Goal: Navigation & Orientation: Find specific page/section

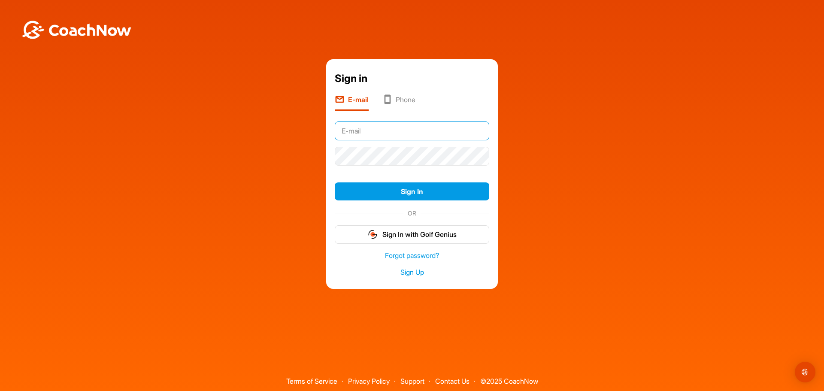
paste input "alistair.kyle@trumpturnberry.com"
type input "alistair.kyle@trumpturnberry.com"
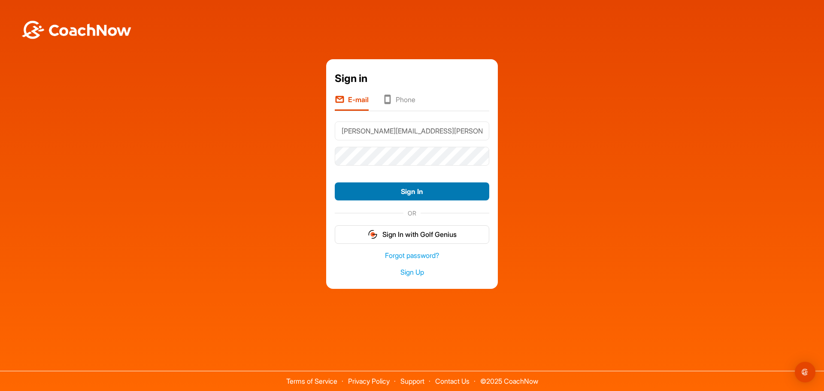
click at [412, 188] on button "Sign In" at bounding box center [412, 191] width 155 height 18
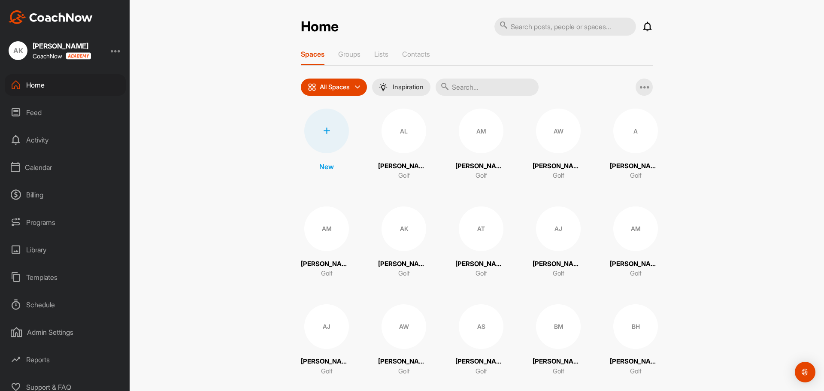
scroll to position [7, 0]
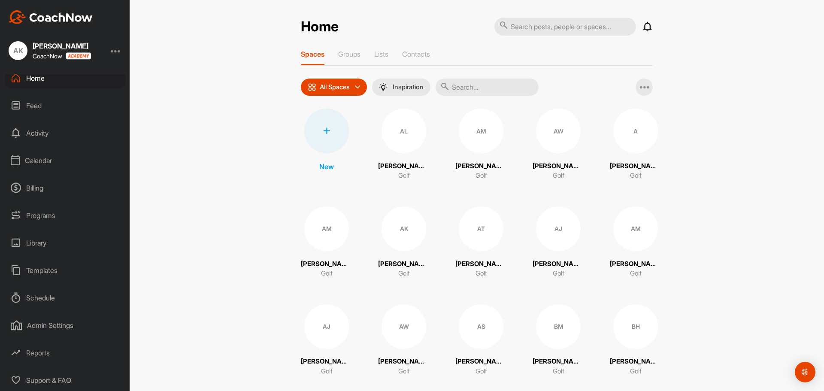
click at [54, 326] on div "Admin Settings" at bounding box center [65, 325] width 121 height 21
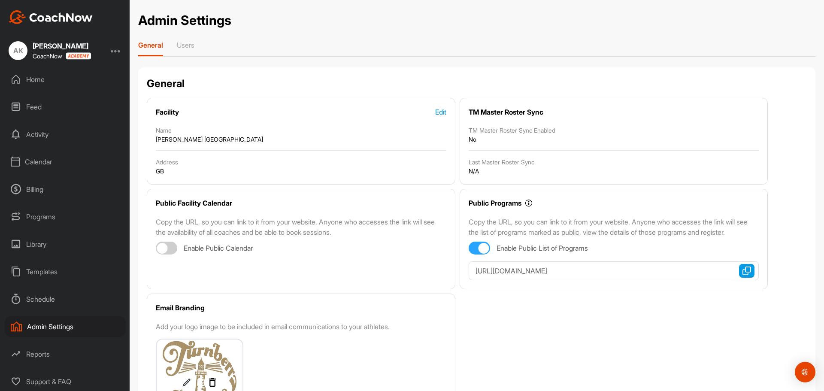
scroll to position [7, 0]
click at [33, 186] on div "Billing" at bounding box center [65, 187] width 121 height 21
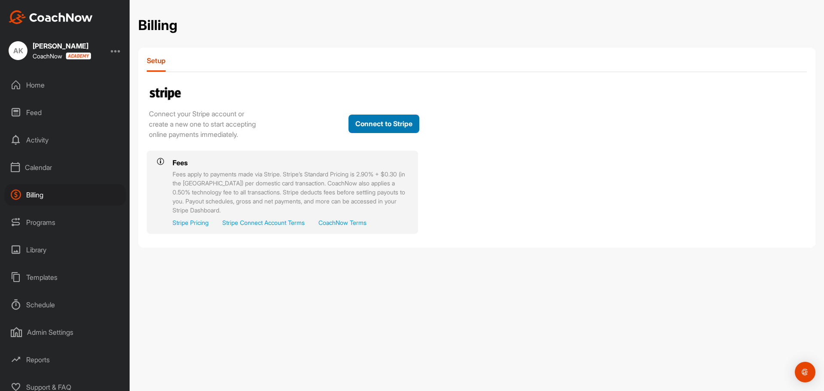
click at [377, 128] on button "Connect to Stripe" at bounding box center [384, 124] width 71 height 18
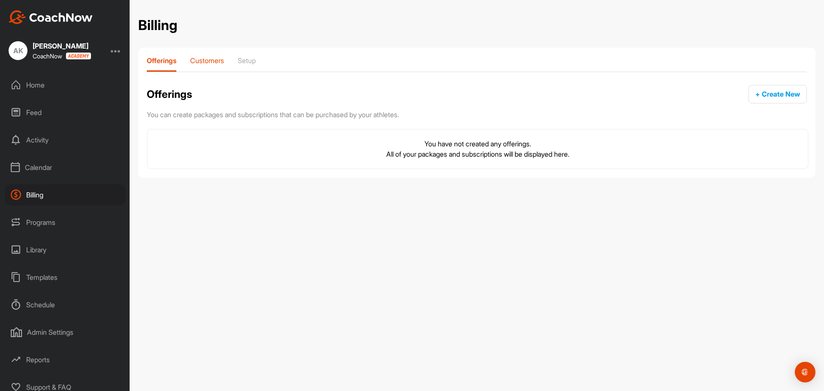
click at [210, 61] on p "Customers" at bounding box center [207, 60] width 34 height 9
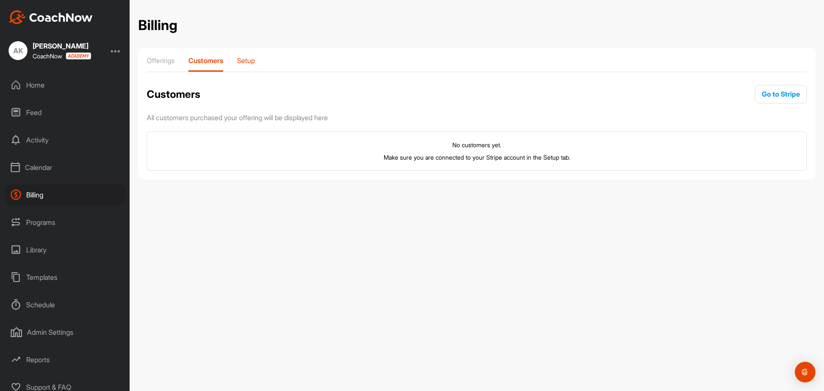
click at [244, 58] on p "Setup" at bounding box center [246, 60] width 18 height 9
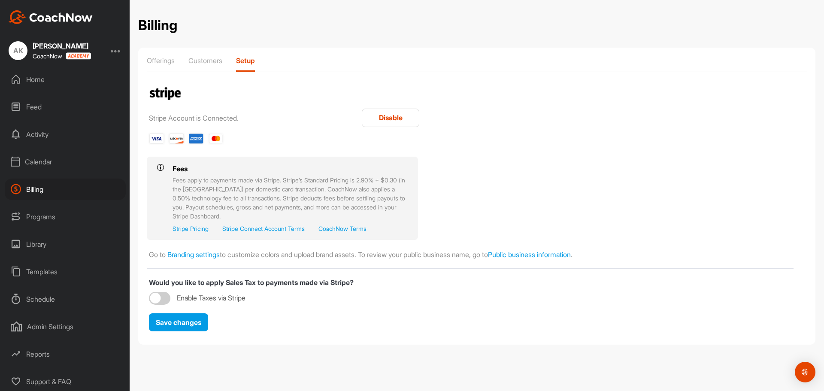
scroll to position [7, 0]
click at [207, 58] on p "Customers" at bounding box center [205, 60] width 34 height 9
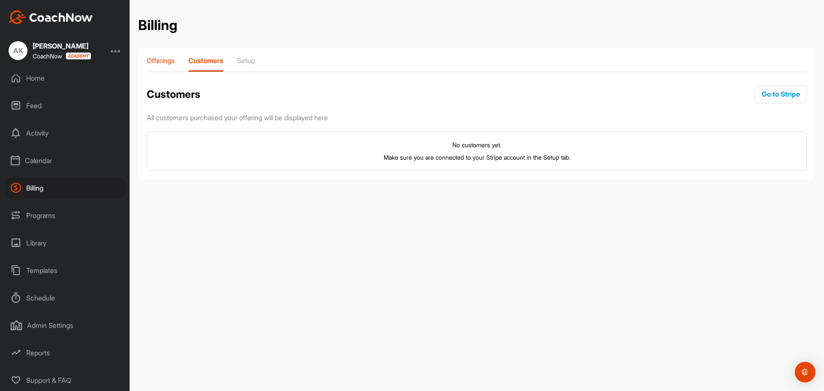
click at [164, 62] on p "Offerings" at bounding box center [161, 60] width 28 height 9
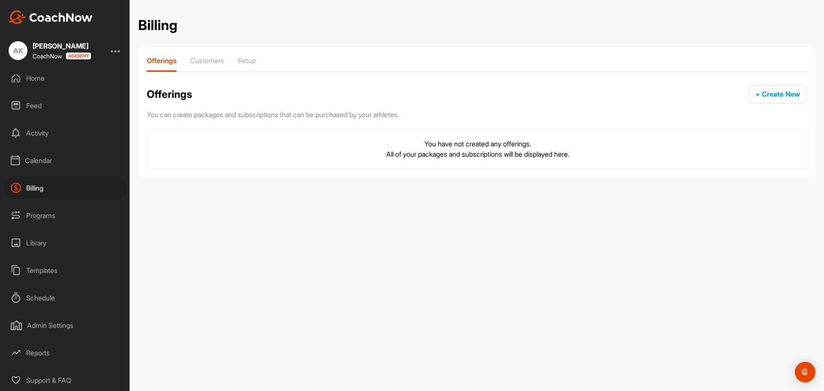
click at [36, 164] on div "Calendar" at bounding box center [65, 160] width 121 height 21
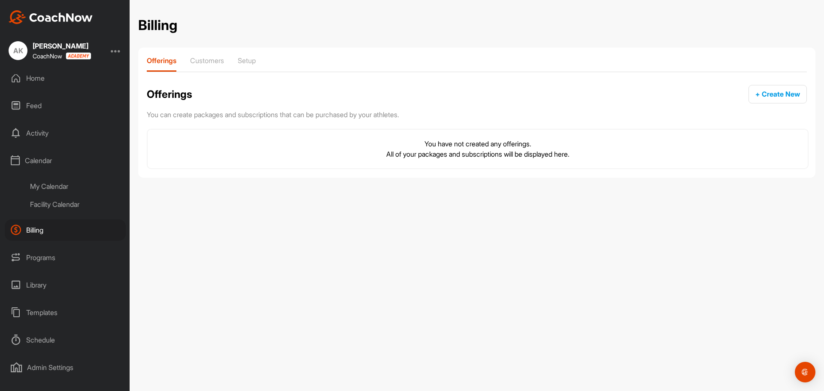
click at [35, 260] on div "Programs" at bounding box center [65, 257] width 121 height 21
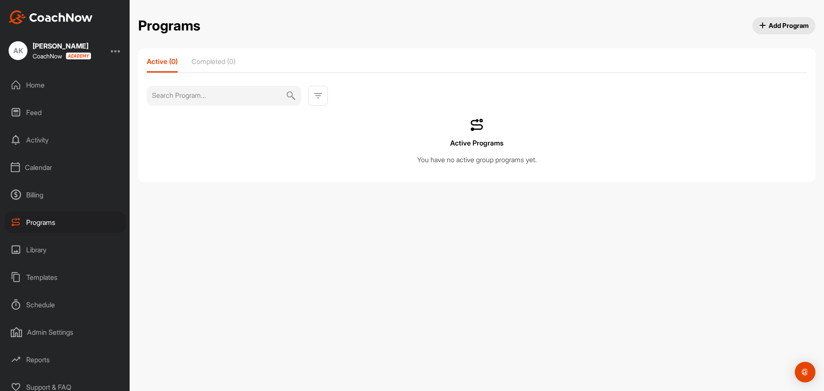
click at [48, 337] on div "Admin Settings" at bounding box center [65, 332] width 121 height 21
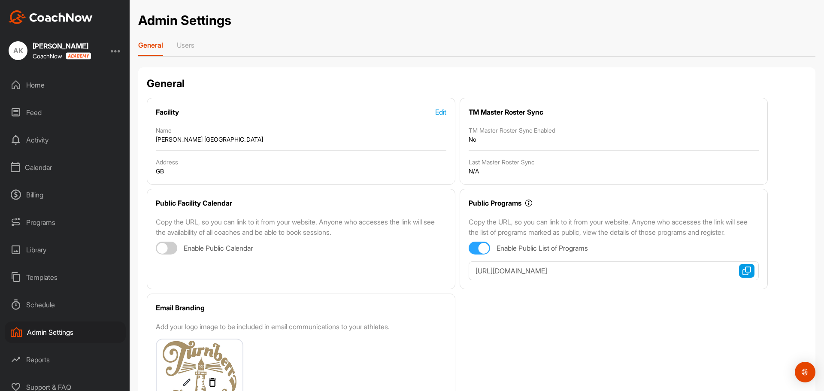
click at [34, 87] on div "Home" at bounding box center [65, 84] width 121 height 21
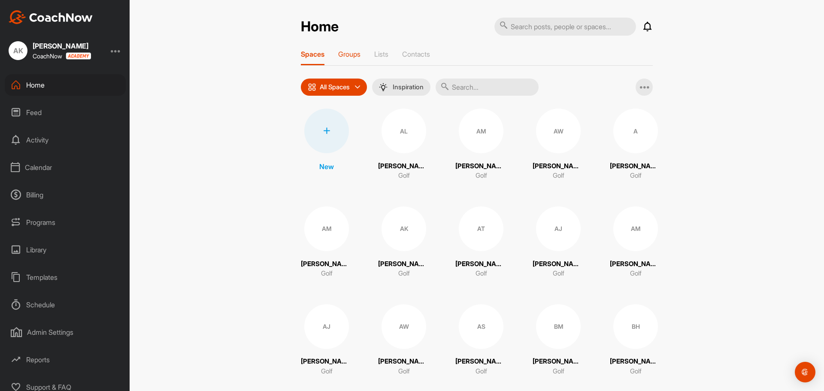
click at [349, 52] on p "Groups" at bounding box center [349, 54] width 22 height 9
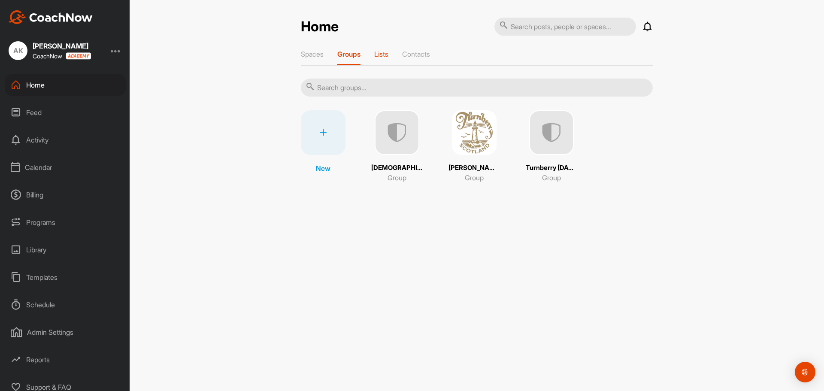
click at [388, 55] on p "Lists" at bounding box center [381, 54] width 14 height 9
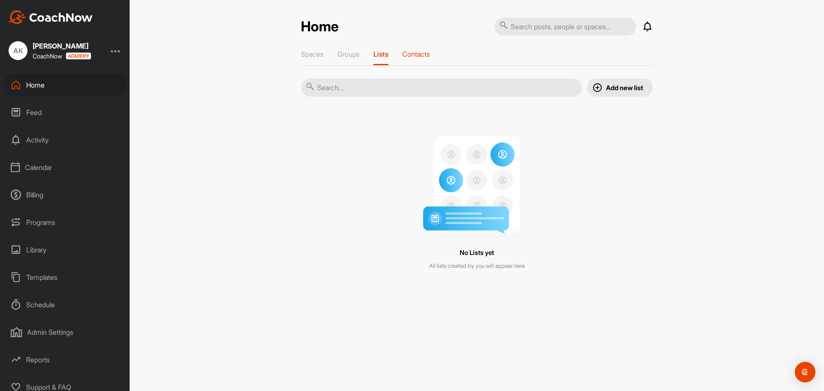
click at [419, 53] on p "Contacts" at bounding box center [416, 54] width 28 height 9
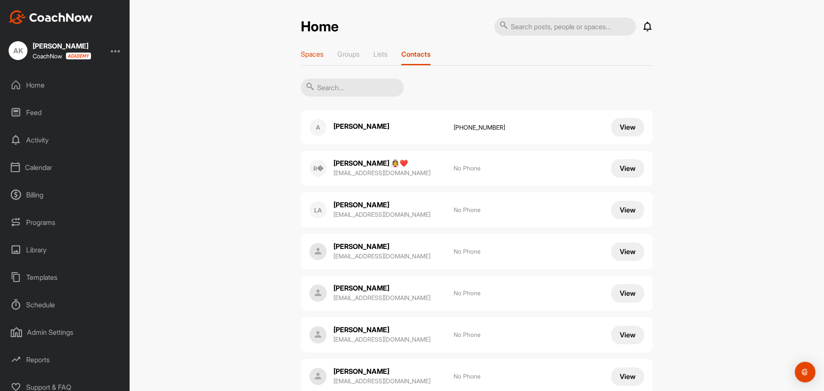
click at [305, 53] on p "Spaces" at bounding box center [312, 54] width 23 height 9
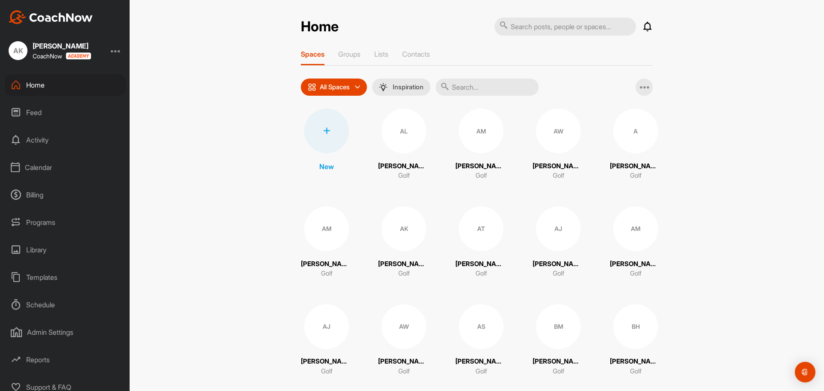
click at [27, 186] on div "Billing" at bounding box center [65, 194] width 121 height 21
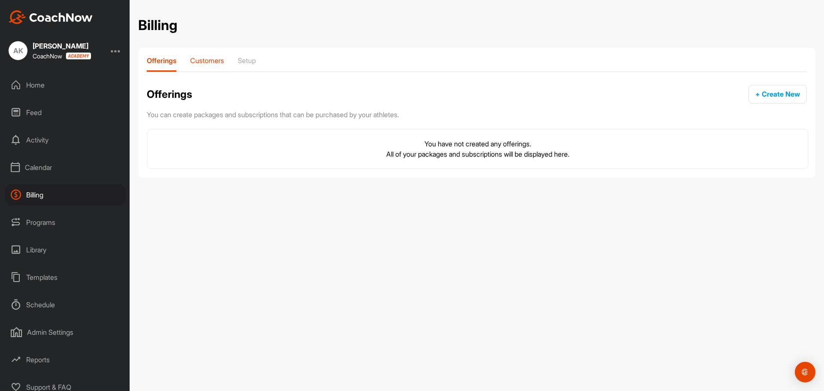
click at [220, 62] on p "Customers" at bounding box center [207, 60] width 34 height 9
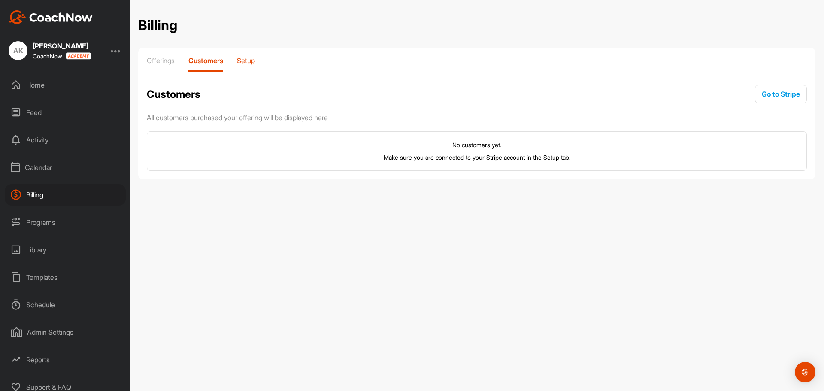
click at [254, 62] on p "Setup" at bounding box center [246, 60] width 18 height 9
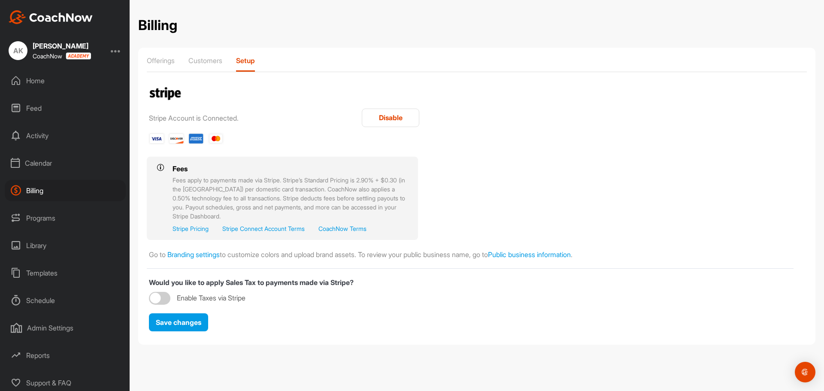
scroll to position [7, 0]
click at [46, 17] on img at bounding box center [51, 17] width 84 height 14
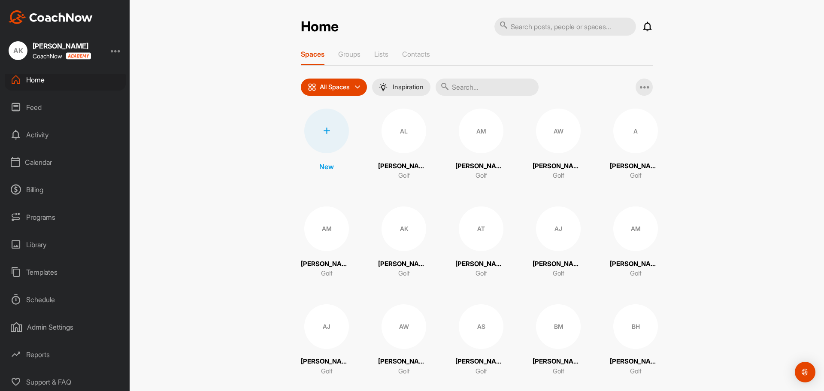
scroll to position [7, 0]
click at [58, 374] on div "Support & FAQ" at bounding box center [65, 380] width 121 height 21
click at [76, 54] on img at bounding box center [78, 55] width 25 height 7
click at [116, 49] on div at bounding box center [116, 51] width 10 height 10
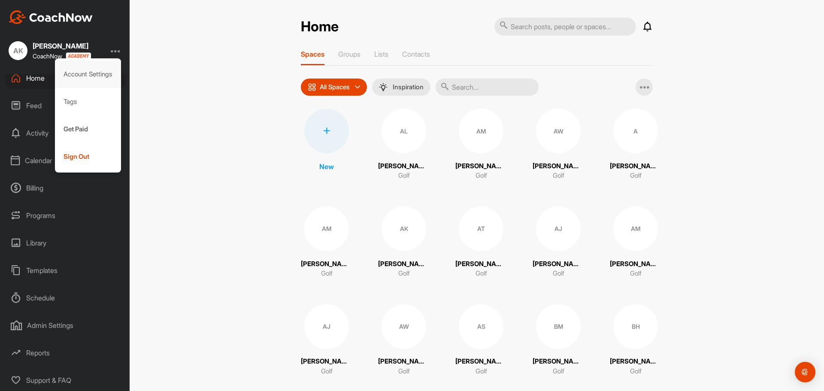
click at [93, 75] on div "Account Settings" at bounding box center [88, 74] width 67 height 27
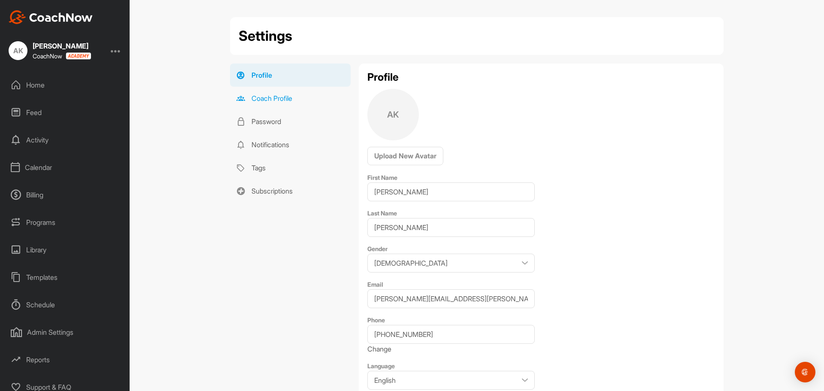
click at [259, 96] on link "Coach Profile" at bounding box center [290, 98] width 121 height 23
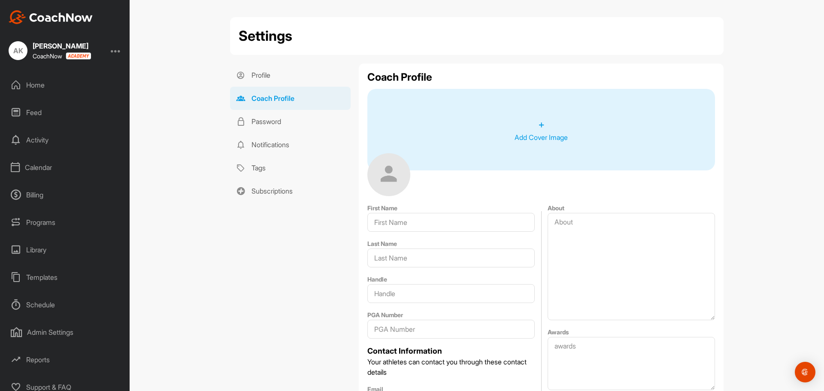
type input "[PERSON_NAME]"
type input "[PERSON_NAME][EMAIL_ADDRESS][PERSON_NAME][DOMAIN_NAME]"
type input "[PHONE_NUMBER]"
click at [255, 118] on link "Password" at bounding box center [290, 121] width 121 height 23
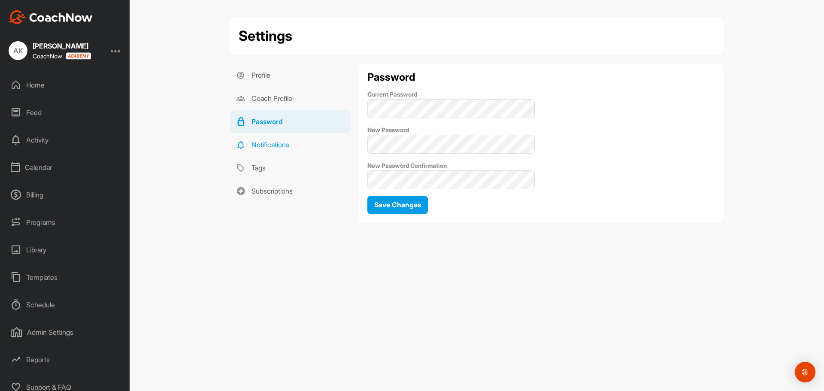
click at [269, 142] on link "Notifications" at bounding box center [290, 144] width 121 height 23
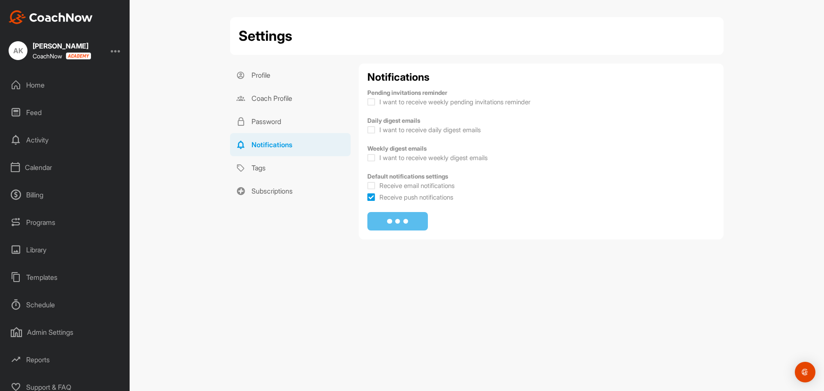
checkbox input "true"
click at [264, 163] on link "Tags" at bounding box center [290, 167] width 121 height 23
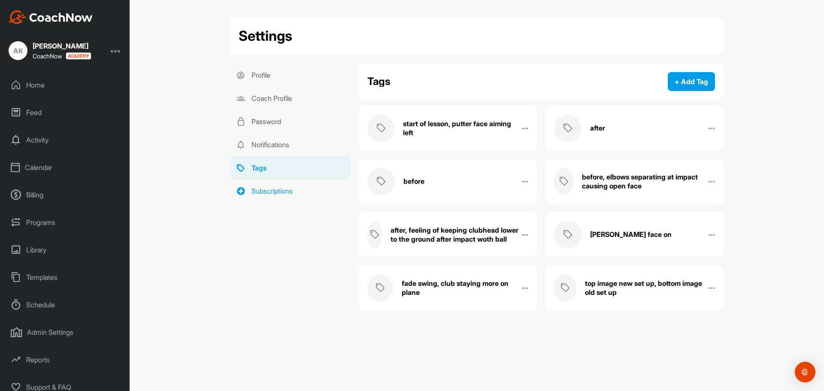
click at [267, 189] on link "Subscriptions" at bounding box center [290, 190] width 121 height 23
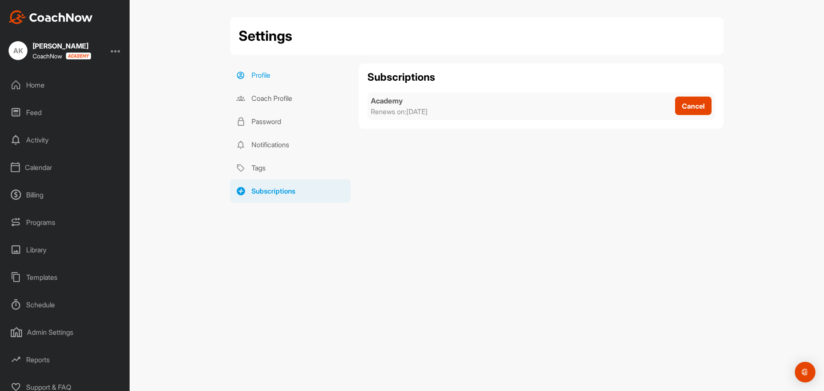
click at [264, 76] on link "Profile" at bounding box center [290, 75] width 121 height 23
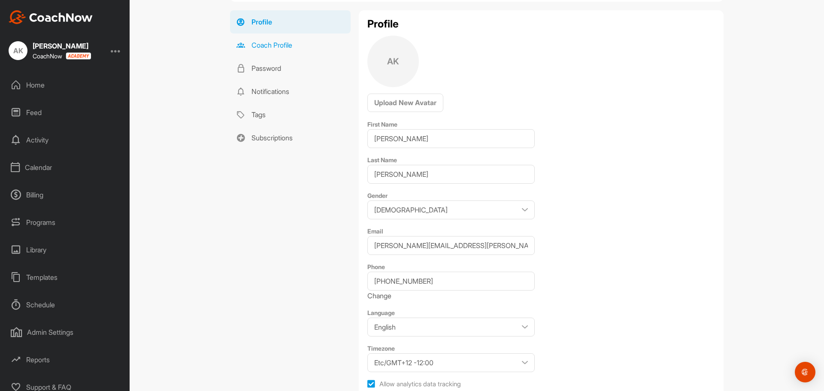
scroll to position [43, 0]
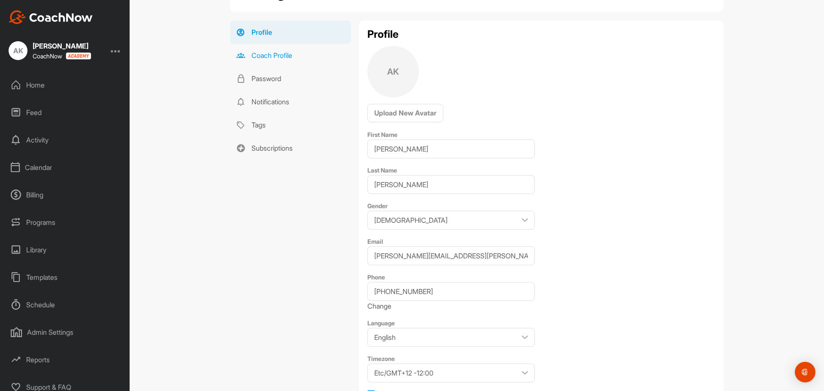
click at [263, 55] on link "Coach Profile" at bounding box center [290, 55] width 121 height 23
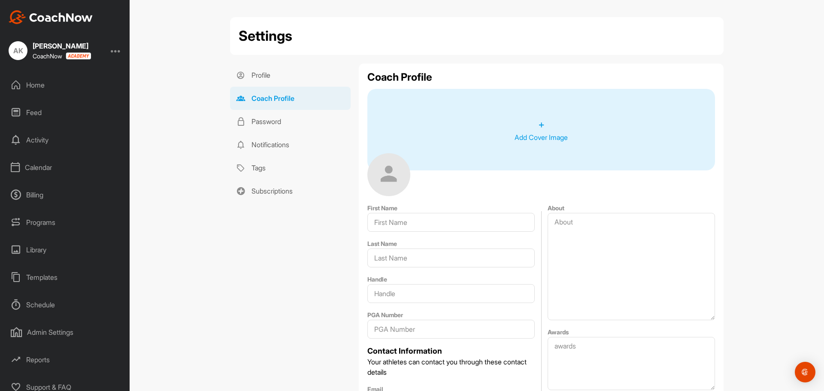
type input "[PERSON_NAME]"
type input "[PERSON_NAME][EMAIL_ADDRESS][PERSON_NAME][DOMAIN_NAME]"
type input "[PHONE_NUMBER]"
click at [263, 118] on link "Password" at bounding box center [290, 121] width 121 height 23
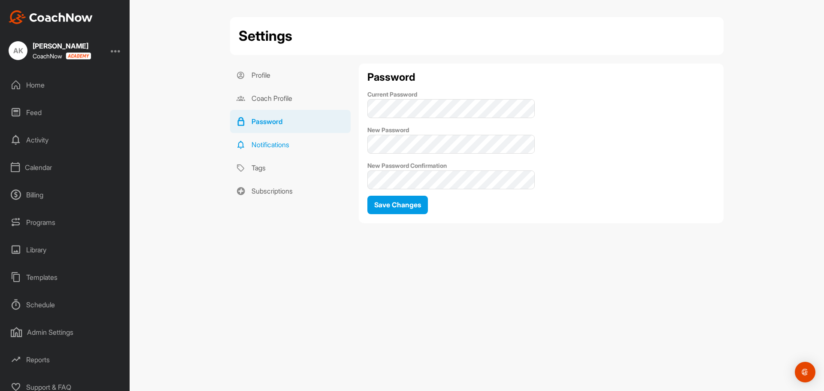
click at [270, 143] on link "Notifications" at bounding box center [290, 144] width 121 height 23
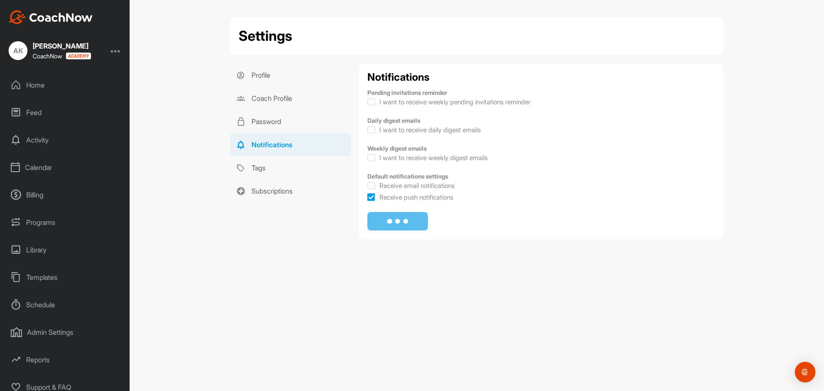
checkbox input "true"
click at [273, 192] on link "Subscriptions" at bounding box center [290, 190] width 121 height 23
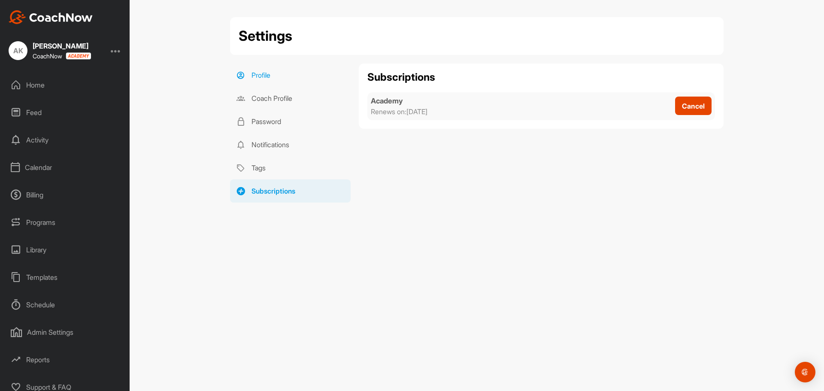
click at [254, 77] on link "Profile" at bounding box center [290, 75] width 121 height 23
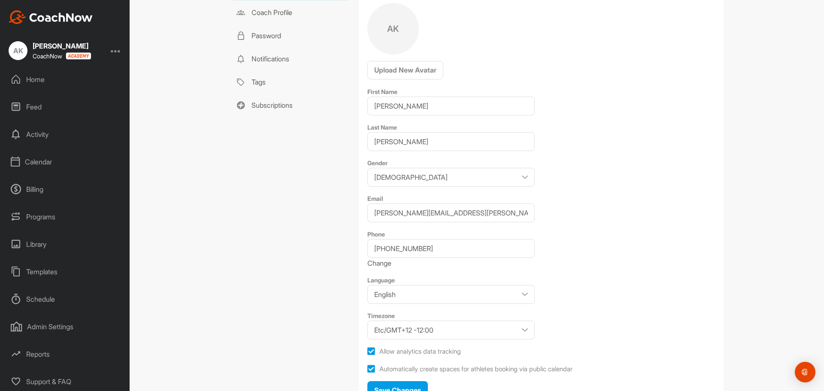
scroll to position [7, 0]
click at [42, 354] on div "Reports" at bounding box center [65, 352] width 121 height 21
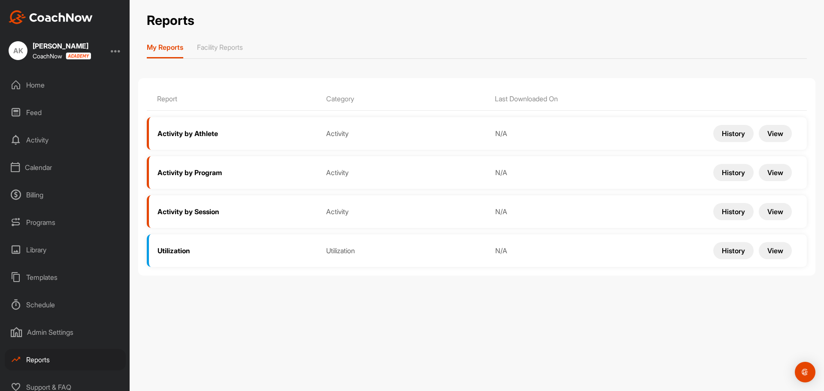
click at [49, 333] on div "Admin Settings" at bounding box center [65, 332] width 121 height 21
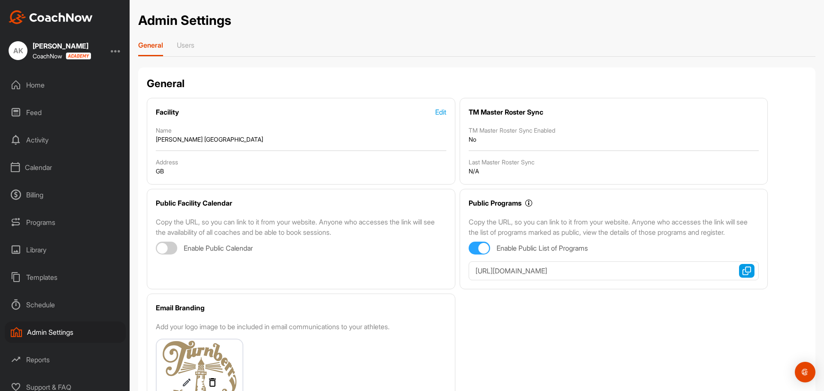
click at [35, 307] on div "Schedule" at bounding box center [65, 304] width 121 height 21
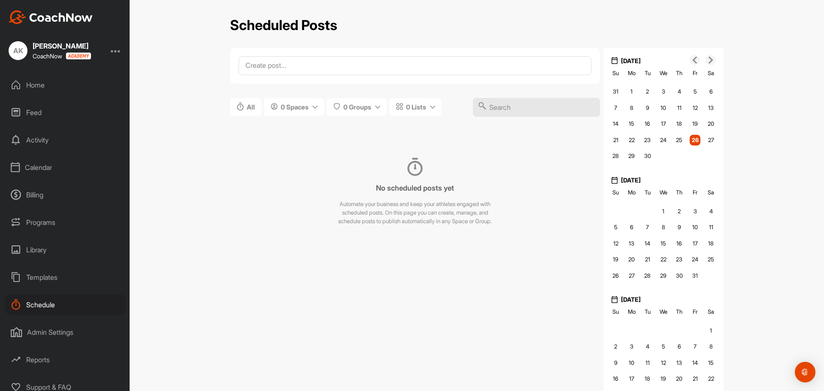
click at [36, 278] on div "Templates" at bounding box center [65, 277] width 121 height 21
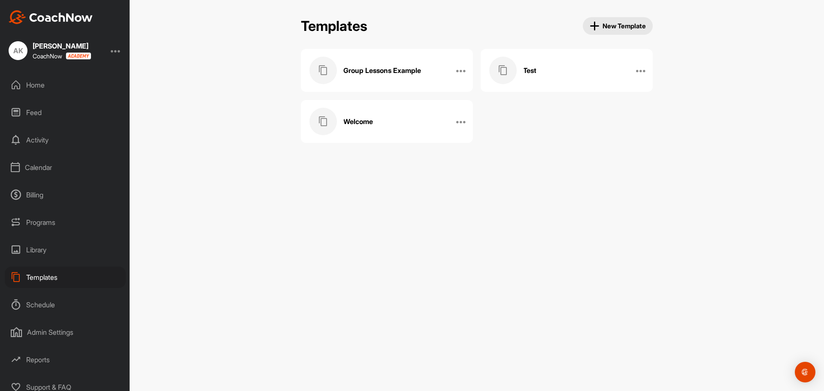
click at [40, 252] on div "Library" at bounding box center [65, 249] width 121 height 21
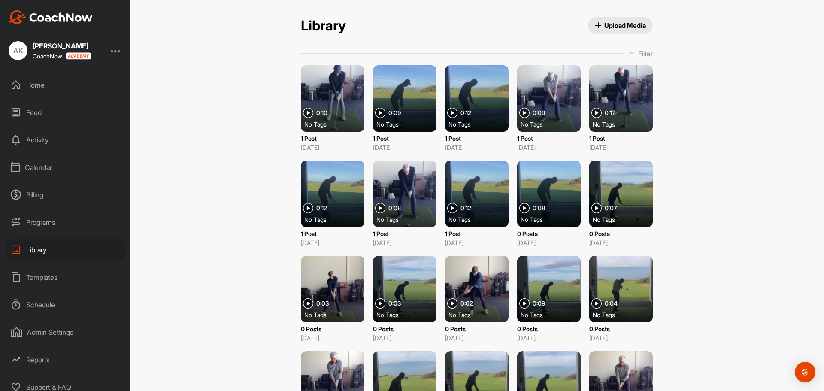
click at [115, 47] on div at bounding box center [116, 51] width 10 height 10
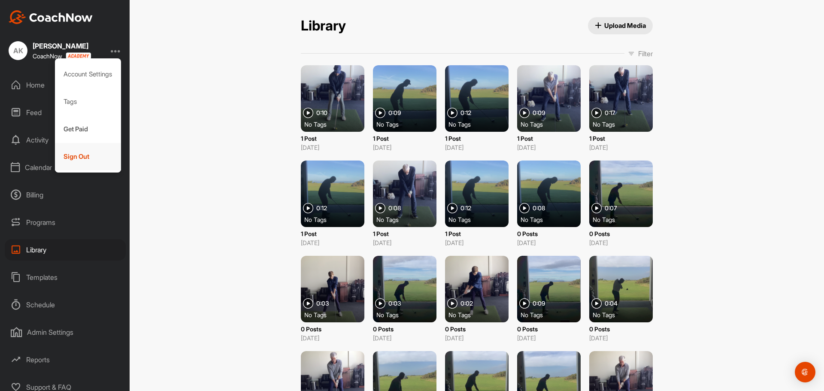
click at [75, 162] on div "Sign Out" at bounding box center [88, 156] width 67 height 27
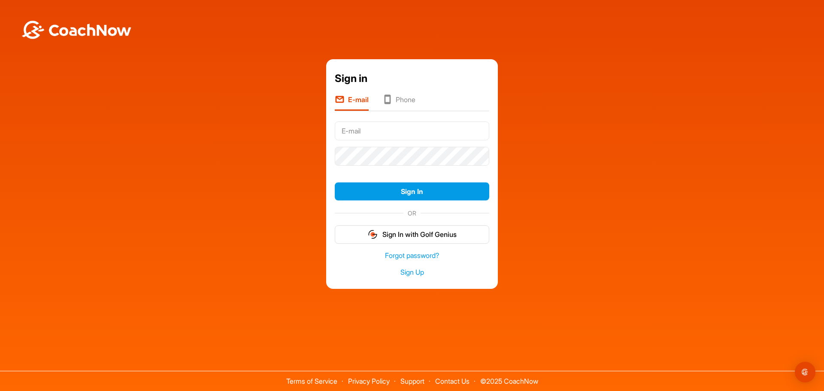
click at [362, 128] on input "text" at bounding box center [412, 130] width 155 height 19
type input "[EMAIL_ADDRESS][DOMAIN_NAME]"
